Goal: Check status

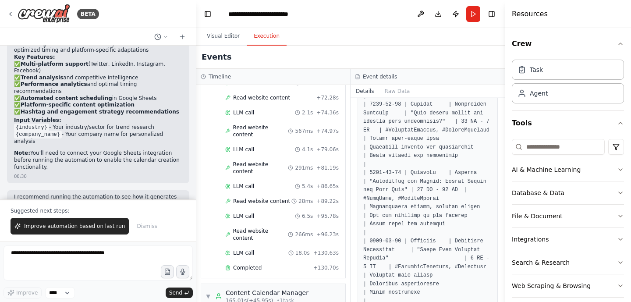
scroll to position [1794, 0]
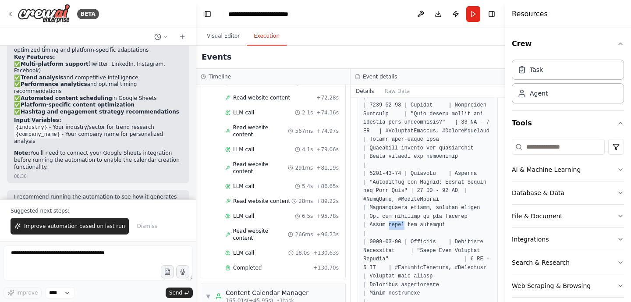
drag, startPoint x: 370, startPoint y: 222, endPoint x: 452, endPoint y: 225, distance: 82.5
drag, startPoint x: 466, startPoint y: 226, endPoint x: 370, endPoint y: 225, distance: 96.9
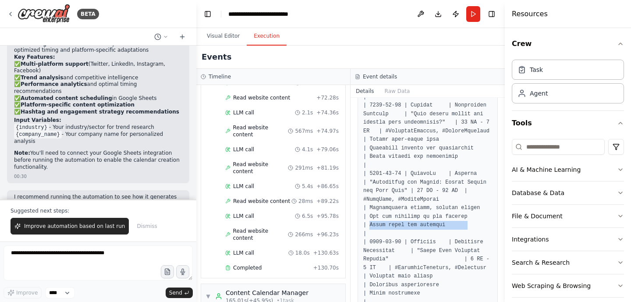
drag, startPoint x: 479, startPoint y: 224, endPoint x: 357, endPoint y: 226, distance: 121.9
click at [357, 226] on div "Completed [DATE] 00:36:30 Description Create a comprehensive social media conte…" at bounding box center [428, 200] width 154 height 204
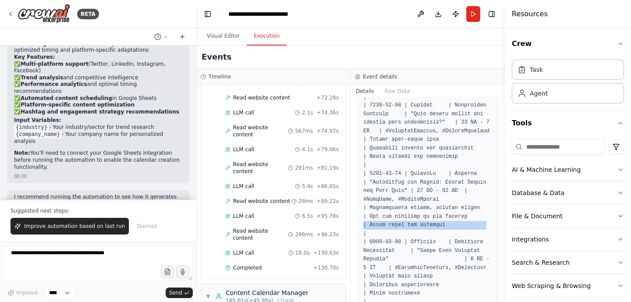
drag, startPoint x: 488, startPoint y: 225, endPoint x: 363, endPoint y: 227, distance: 125.4
